Goal: Navigation & Orientation: Find specific page/section

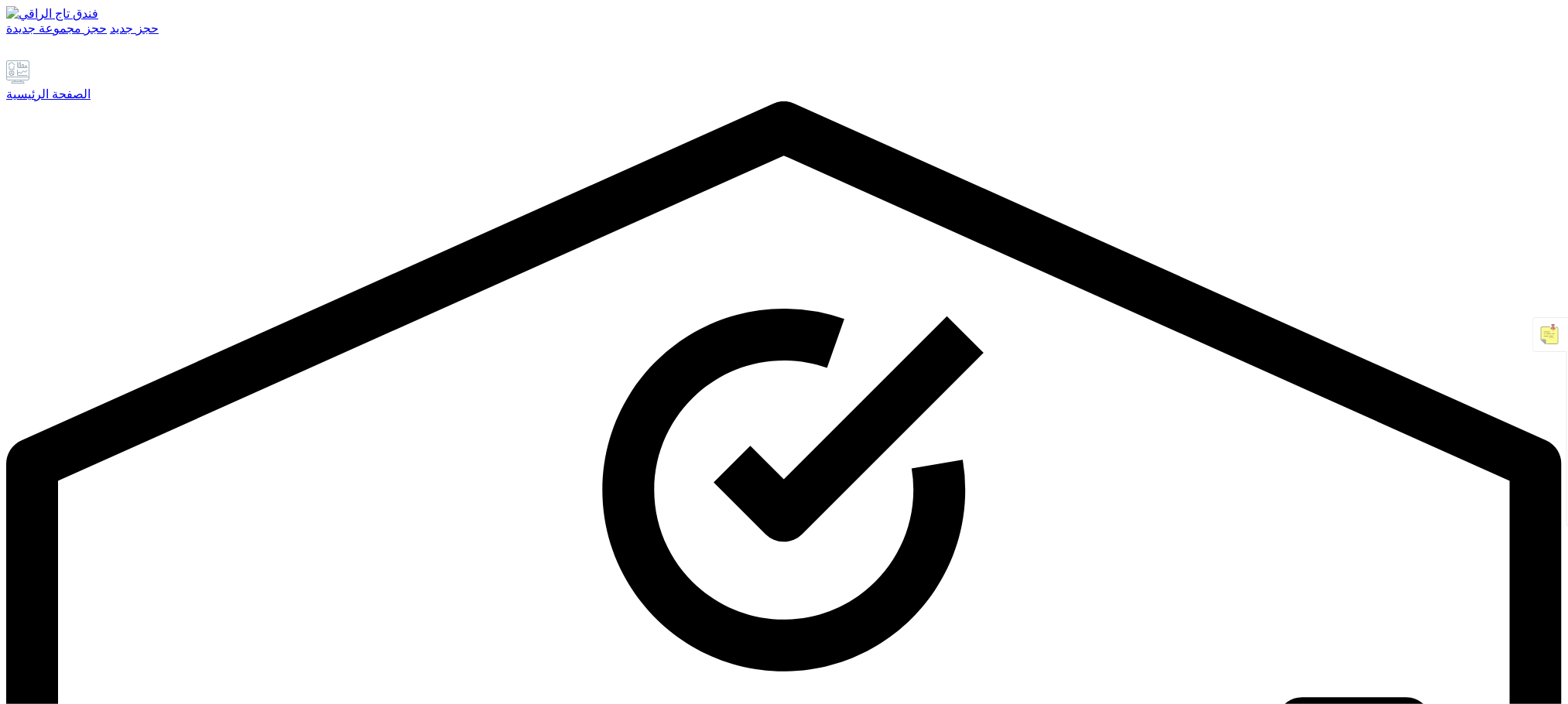
click at [110, 101] on div "الصفحة الرئيسية" at bounding box center [784, 93] width 1555 height 14
click at [90, 100] on font "الصفحة الرئيسية" at bounding box center [48, 94] width 84 height 13
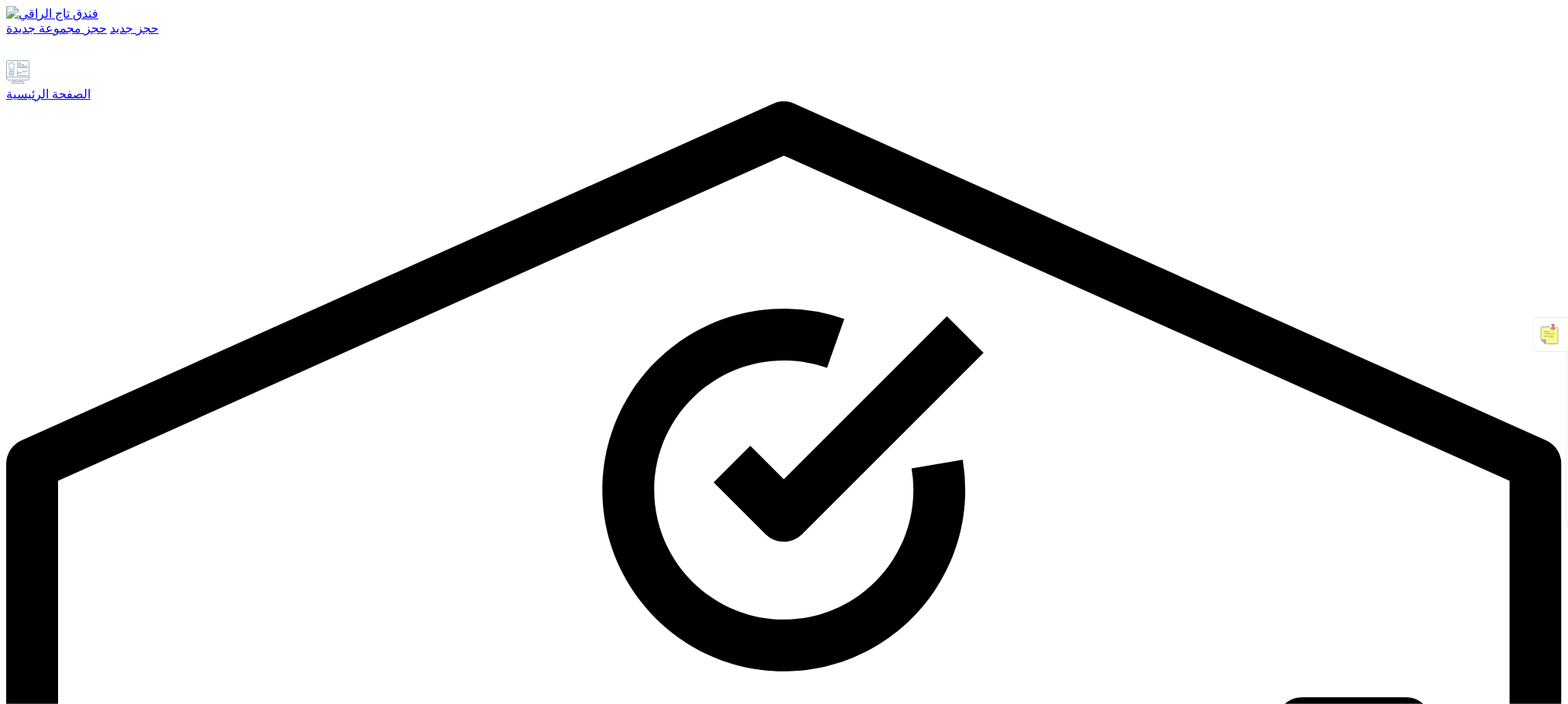
click at [71, 60] on link at bounding box center [61, 53] width 18 height 13
click at [87, 100] on font "الصفحة الرئيسية" at bounding box center [48, 94] width 84 height 13
click at [90, 100] on font "الصفحة الرئيسية" at bounding box center [48, 94] width 84 height 13
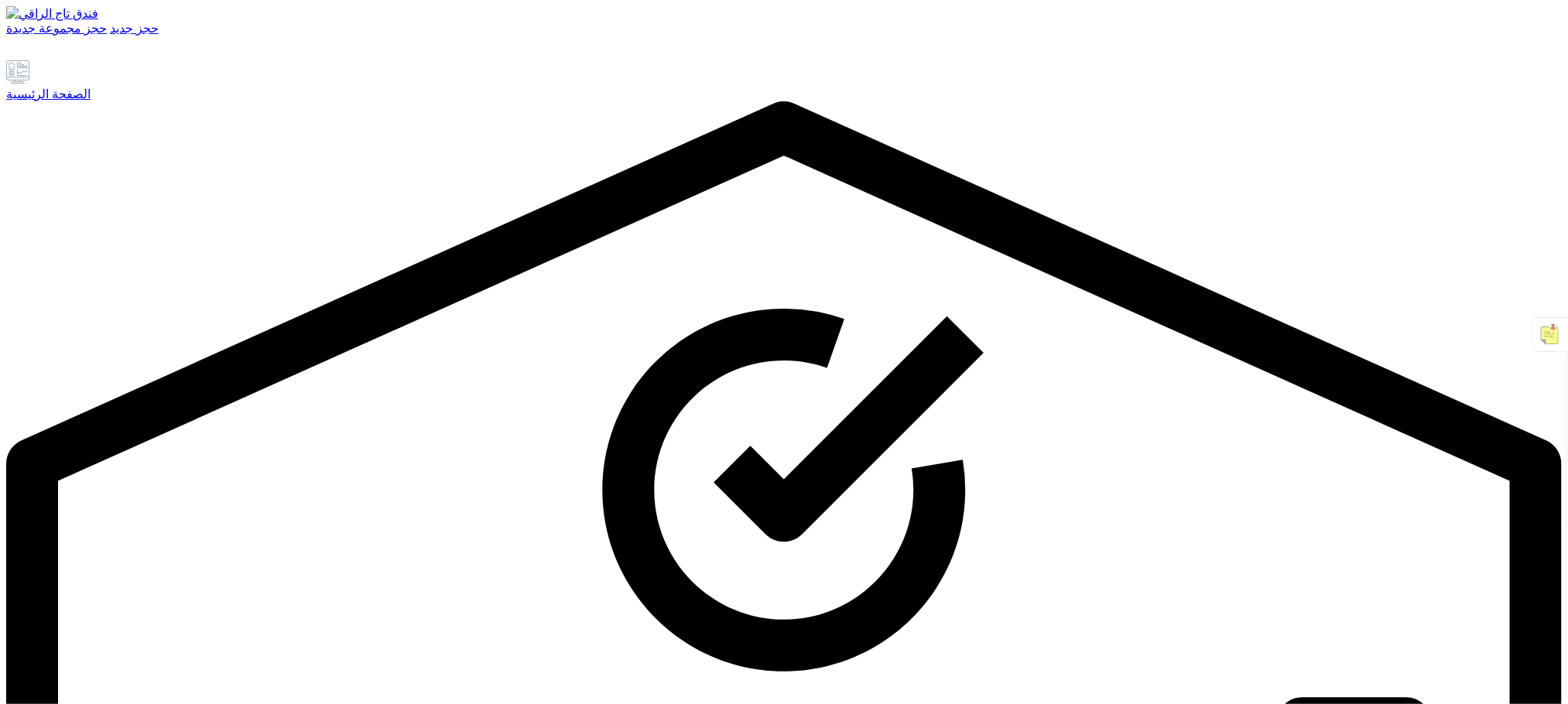
click at [72, 100] on font "الصفحة الرئيسية" at bounding box center [48, 94] width 84 height 13
